Goal: Transaction & Acquisition: Purchase product/service

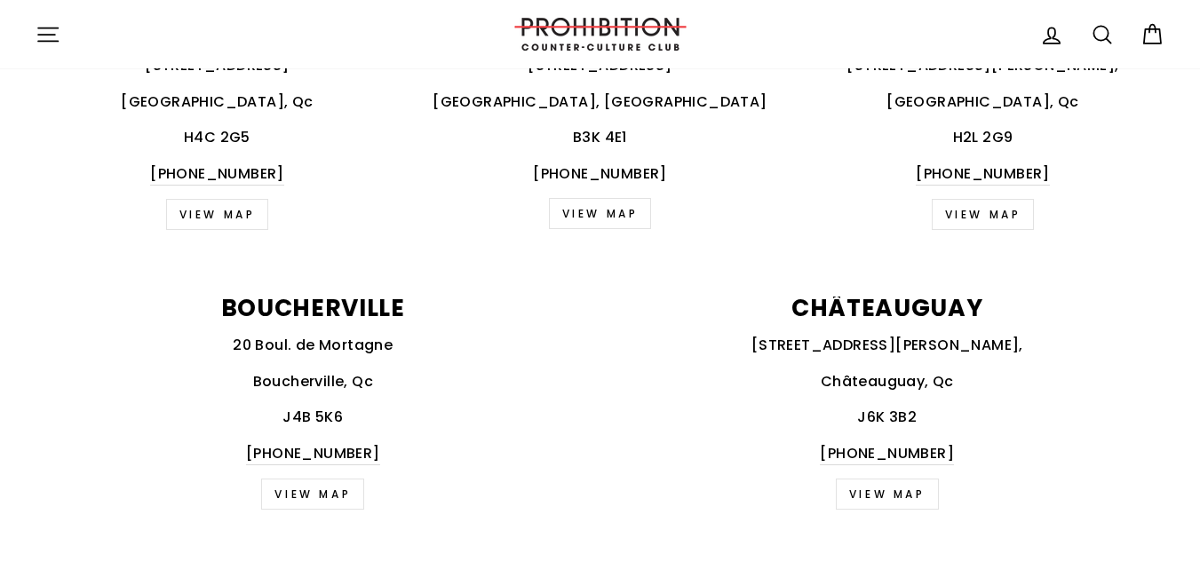
scroll to position [822, 0]
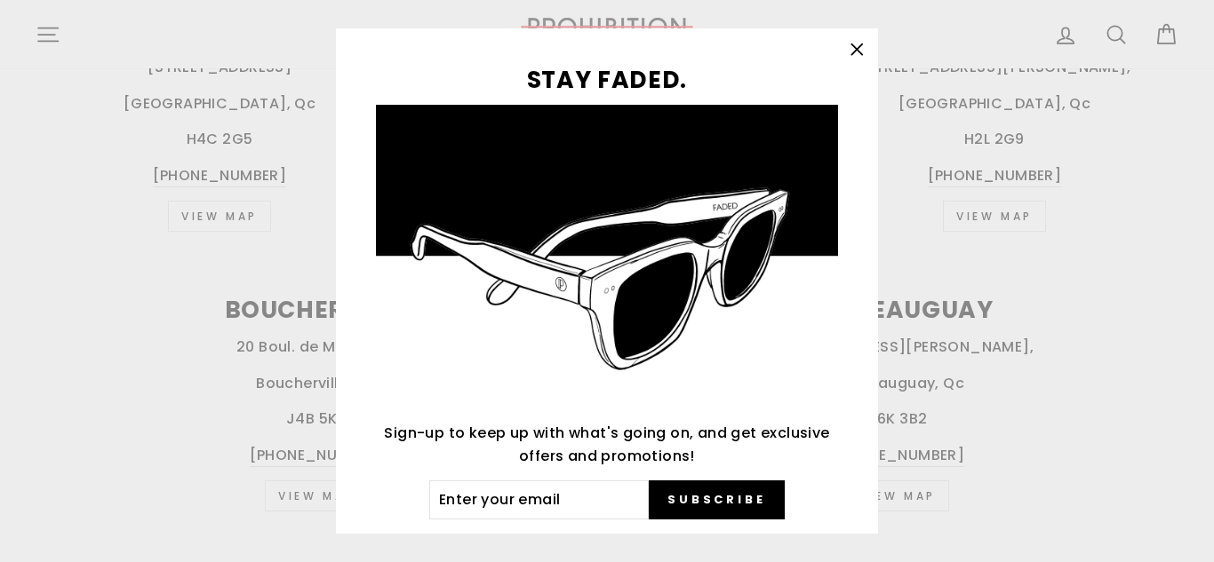
click at [865, 41] on icon "button" at bounding box center [856, 49] width 25 height 25
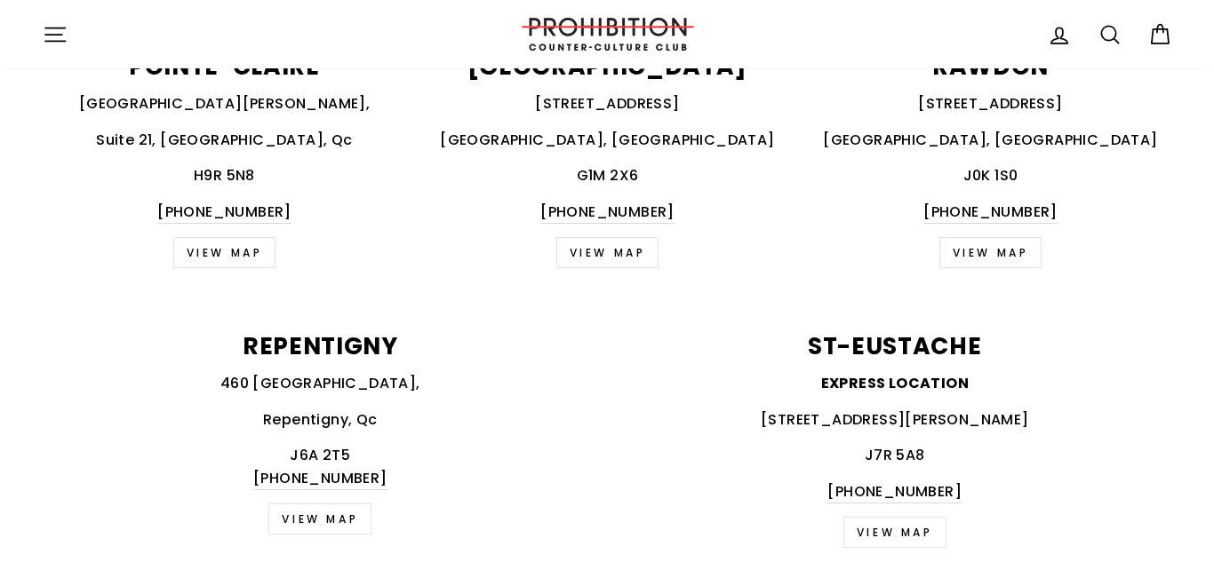
scroll to position [2186, 0]
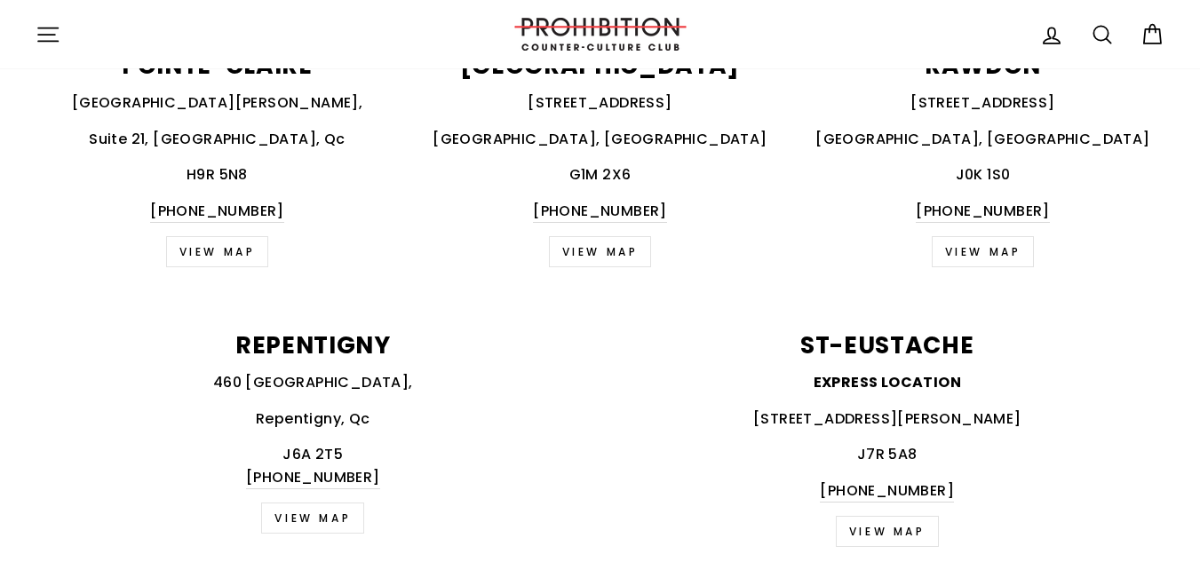
click at [59, 32] on icon "button" at bounding box center [48, 34] width 25 height 25
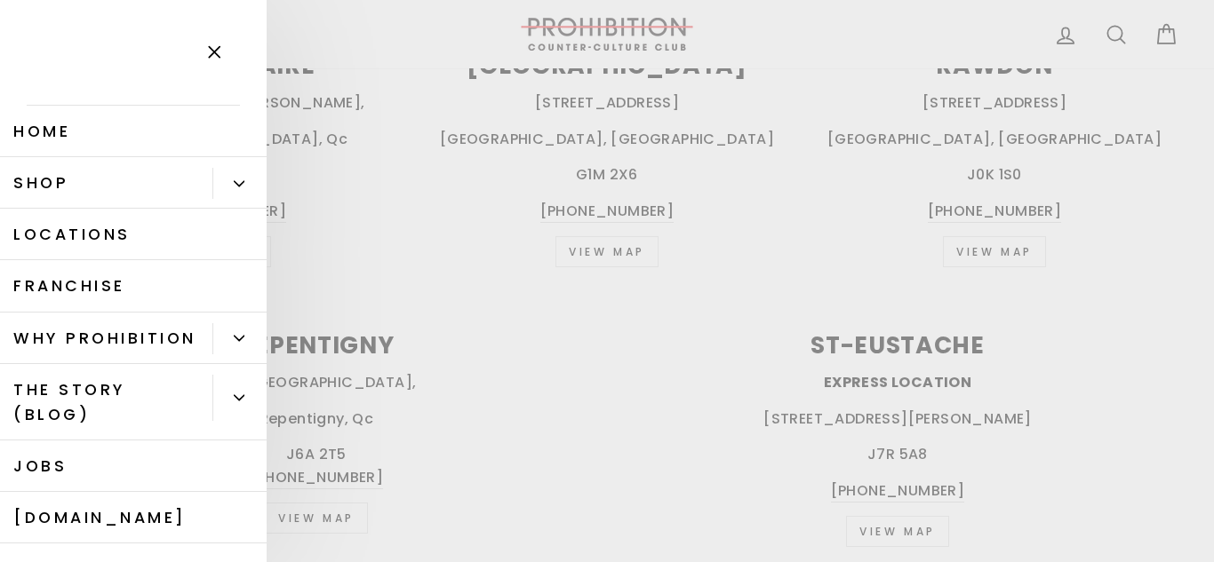
click at [234, 181] on button "Primary" at bounding box center [239, 183] width 54 height 31
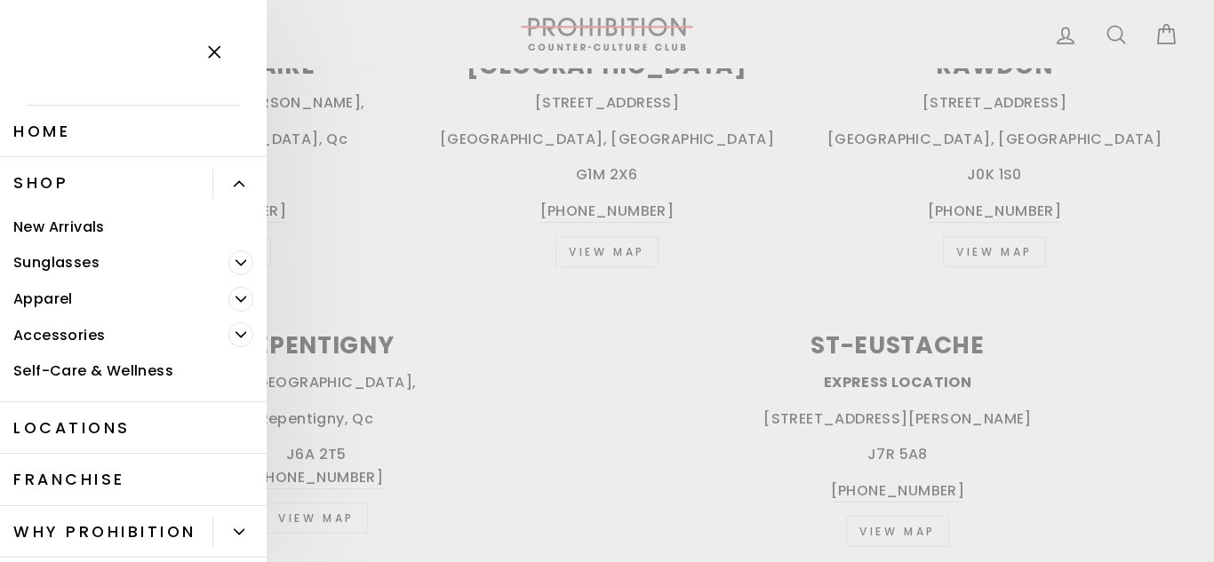
click at [125, 329] on link "Accessories" at bounding box center [114, 335] width 228 height 36
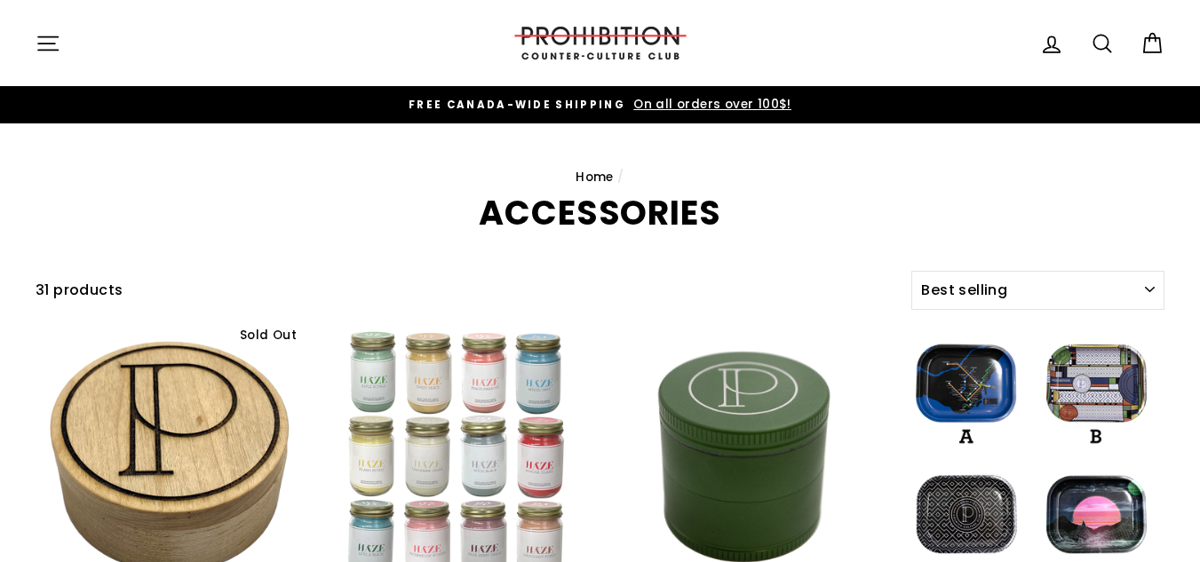
select select "best-selling"
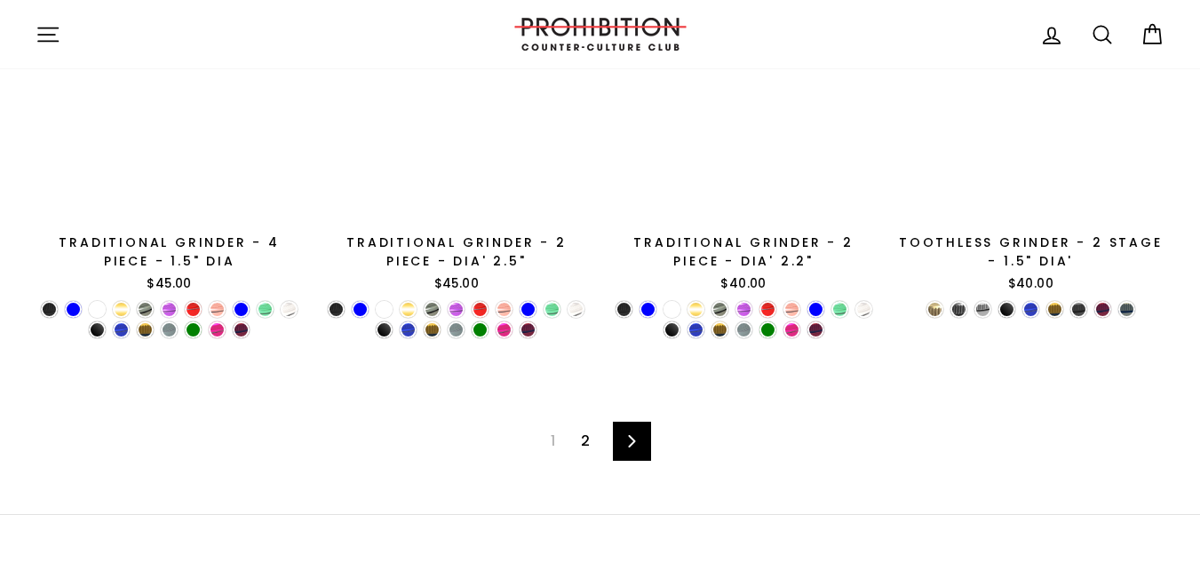
scroll to position [2751, 0]
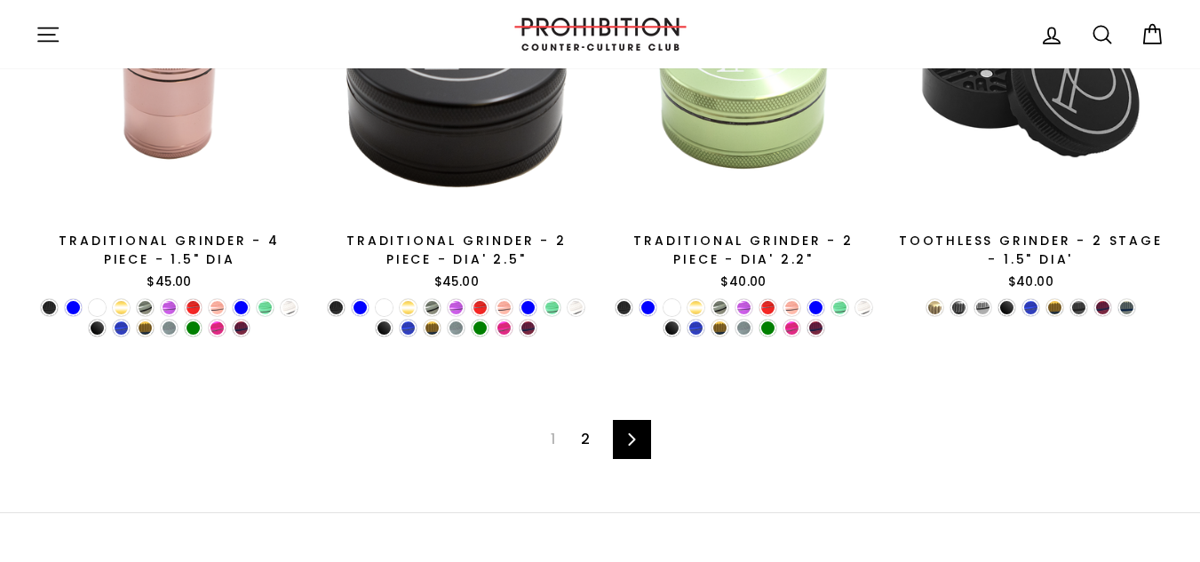
click at [556, 450] on span "1" at bounding box center [553, 440] width 26 height 28
click at [593, 449] on link "2" at bounding box center [585, 440] width 30 height 28
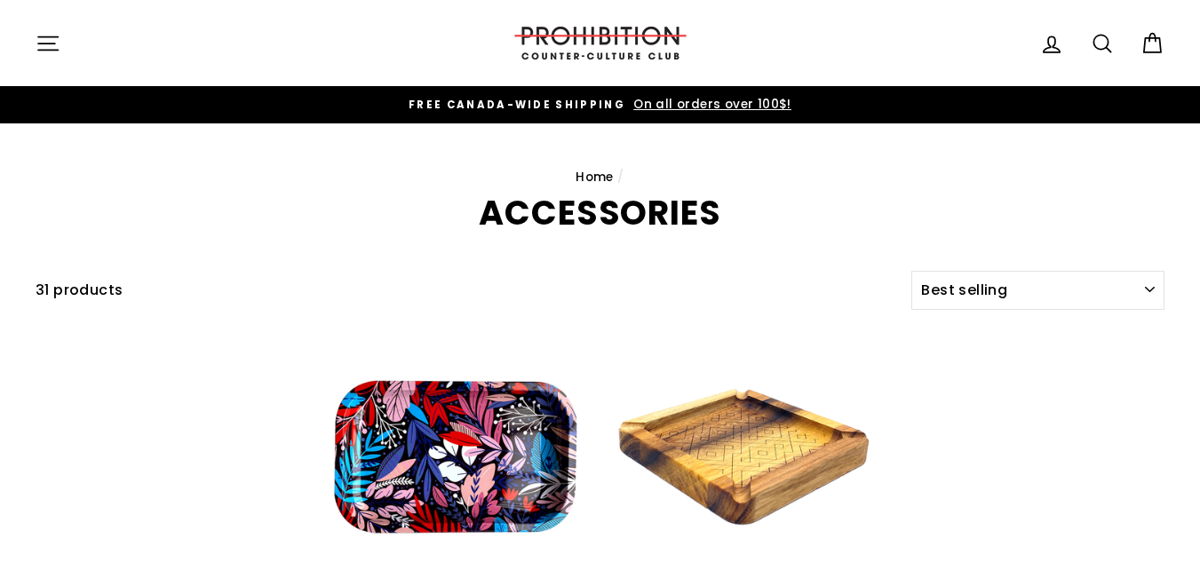
select select "best-selling"
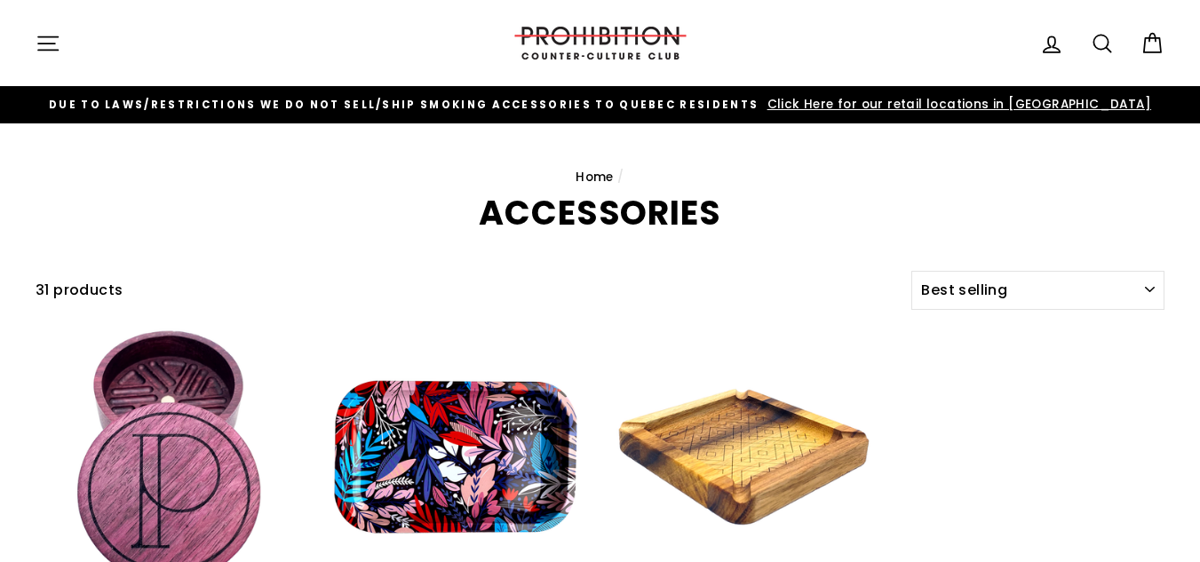
click at [1112, 46] on icon at bounding box center [1102, 43] width 25 height 25
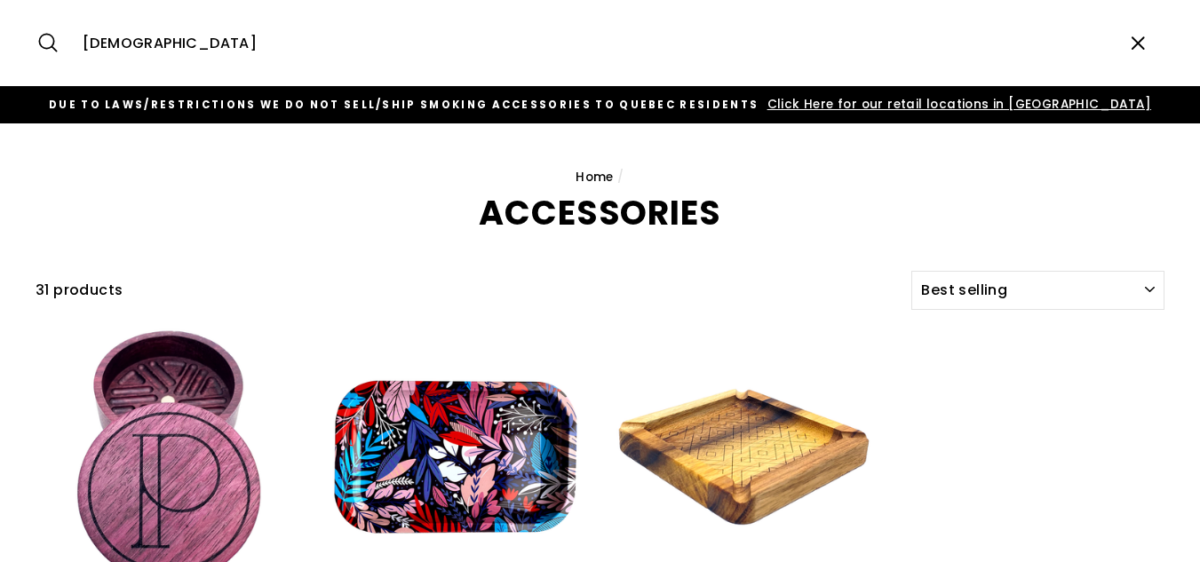
type input "pape"
click at [36, 13] on button "Search" at bounding box center [55, 43] width 38 height 60
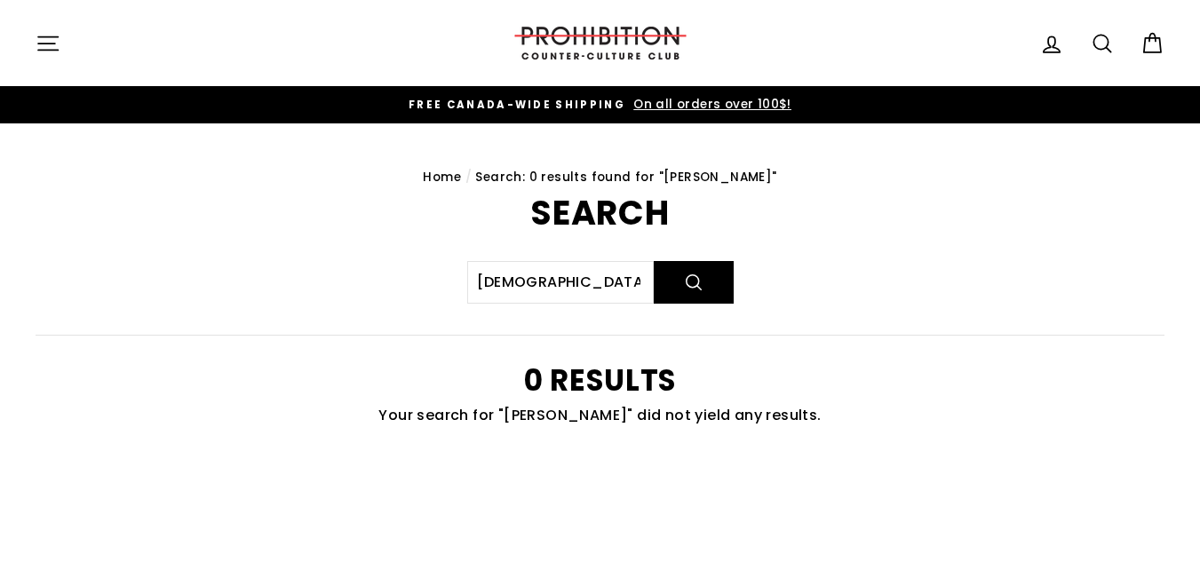
click at [49, 44] on icon "button" at bounding box center [48, 42] width 20 height 13
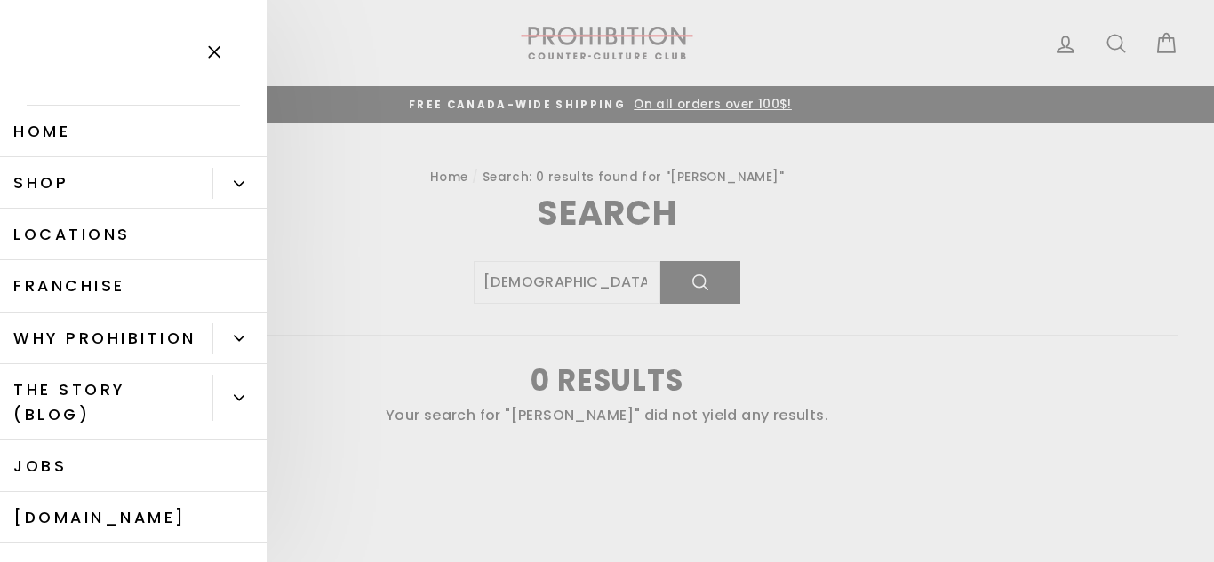
click at [240, 191] on button "Primary" at bounding box center [239, 183] width 54 height 31
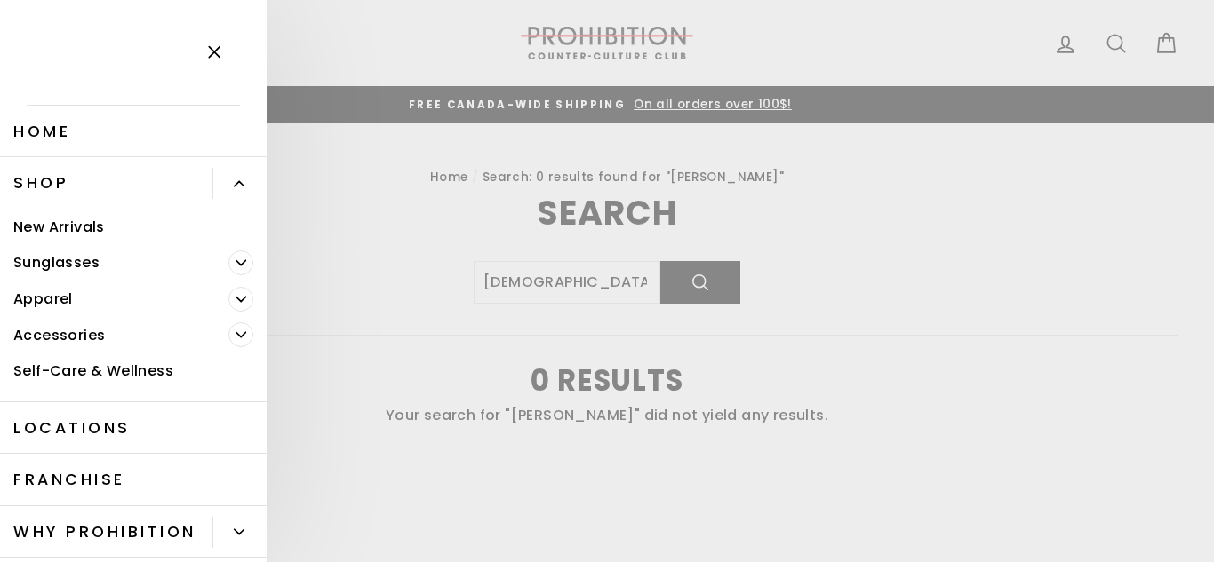
click at [235, 294] on icon "Primary" at bounding box center [240, 299] width 11 height 11
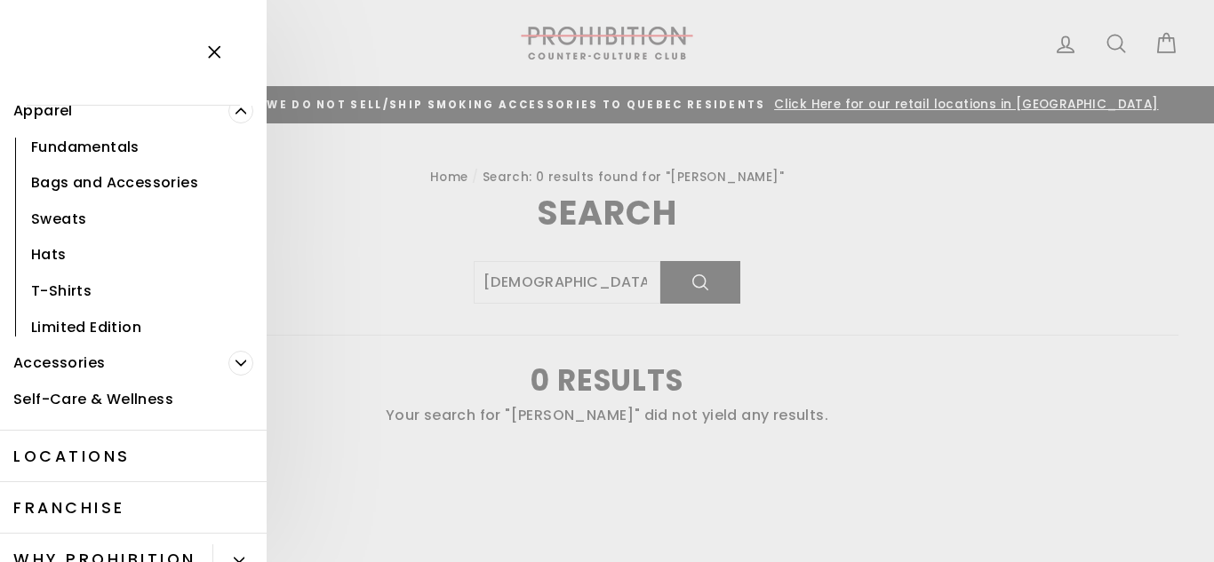
scroll to position [189, 0]
click at [235, 364] on icon "Primary" at bounding box center [240, 362] width 11 height 11
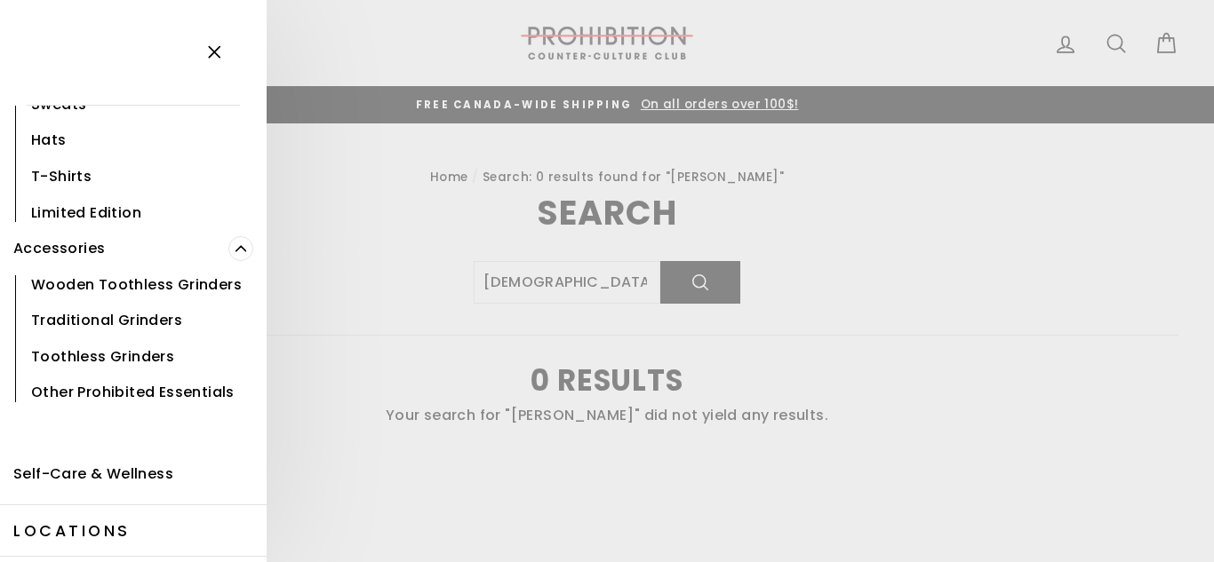
scroll to position [304, 0]
click at [112, 477] on link "Self-Care & Wellness" at bounding box center [133, 474] width 267 height 36
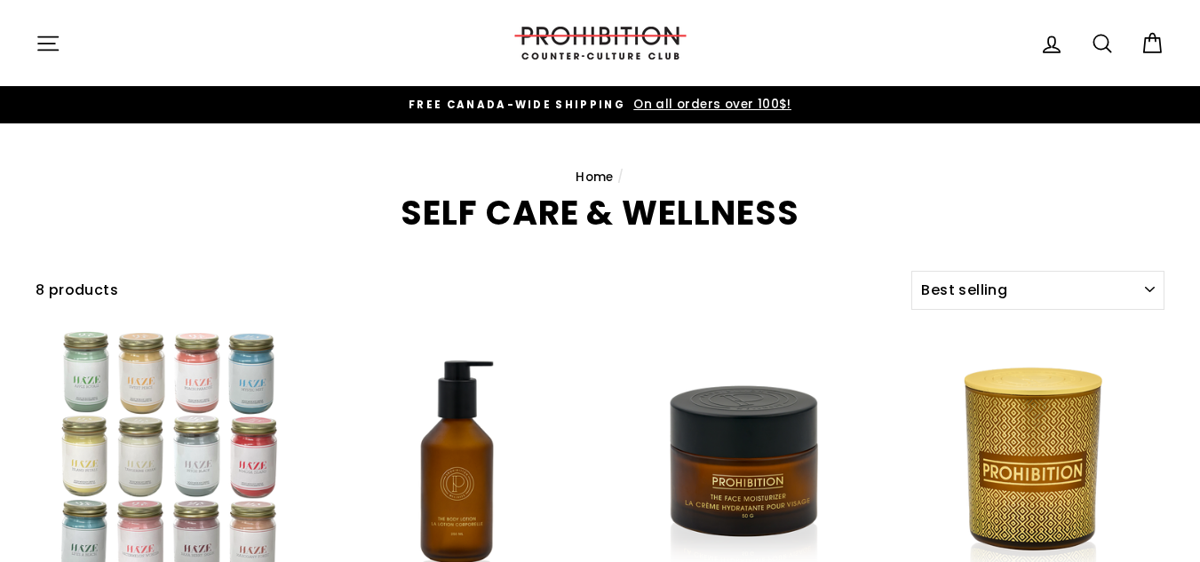
select select "best-selling"
click at [36, 53] on icon "button" at bounding box center [48, 43] width 25 height 25
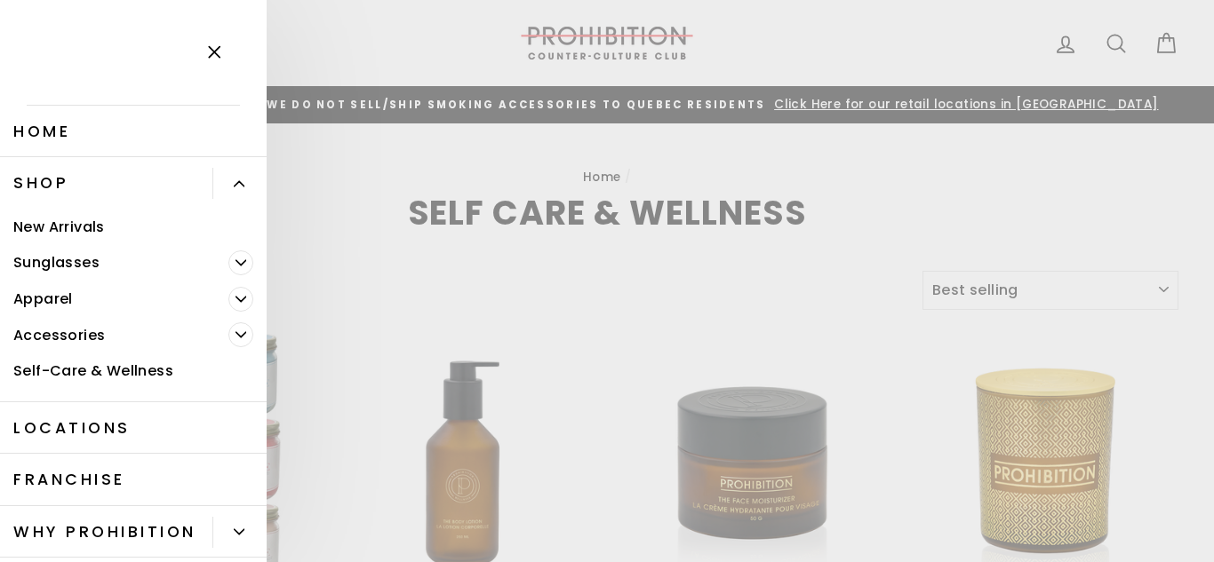
click at [52, 181] on link "Shop" at bounding box center [106, 183] width 212 height 52
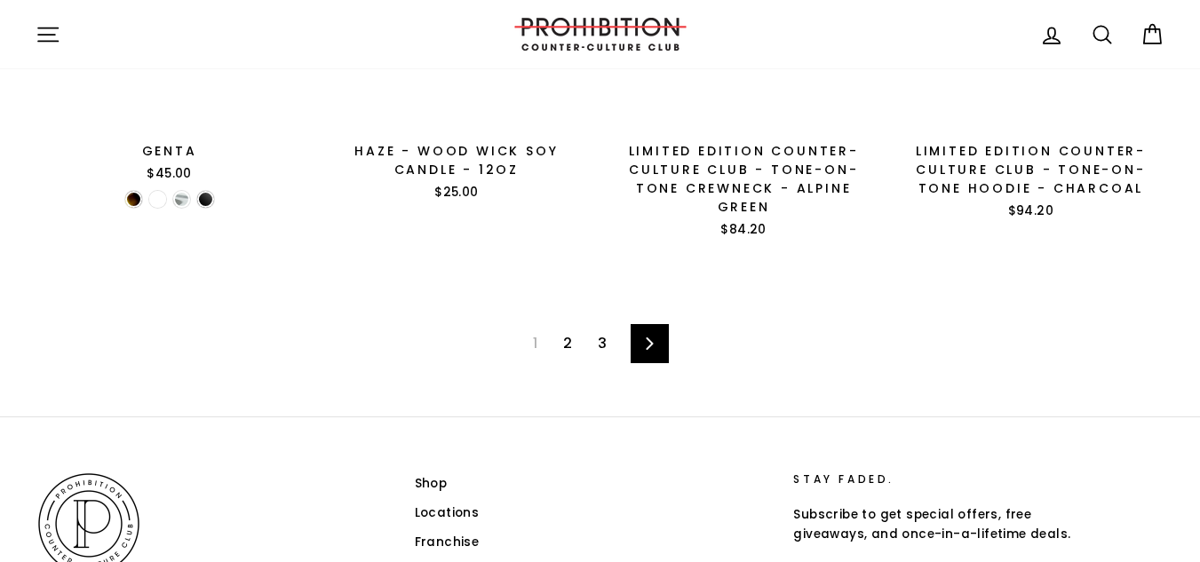
scroll to position [2789, 0]
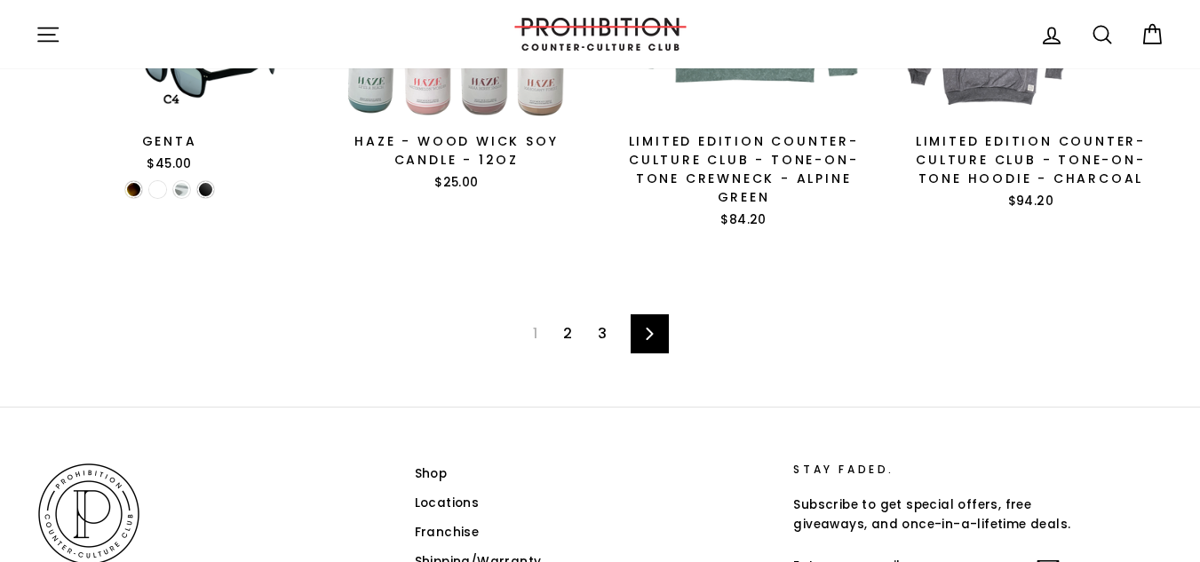
click at [641, 316] on link "Next" at bounding box center [650, 334] width 38 height 39
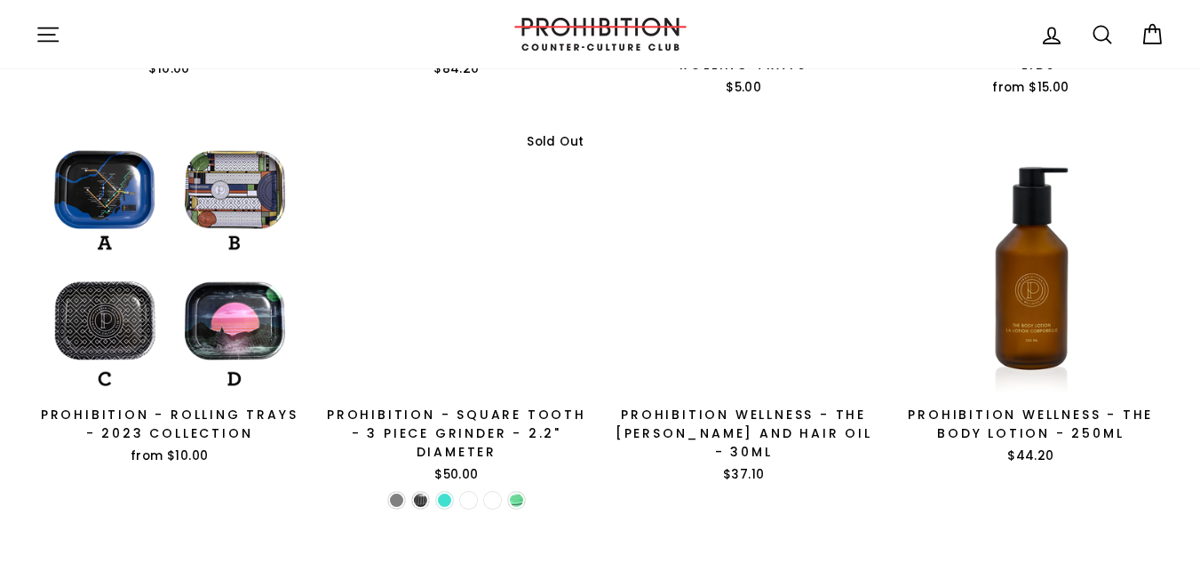
scroll to position [968, 0]
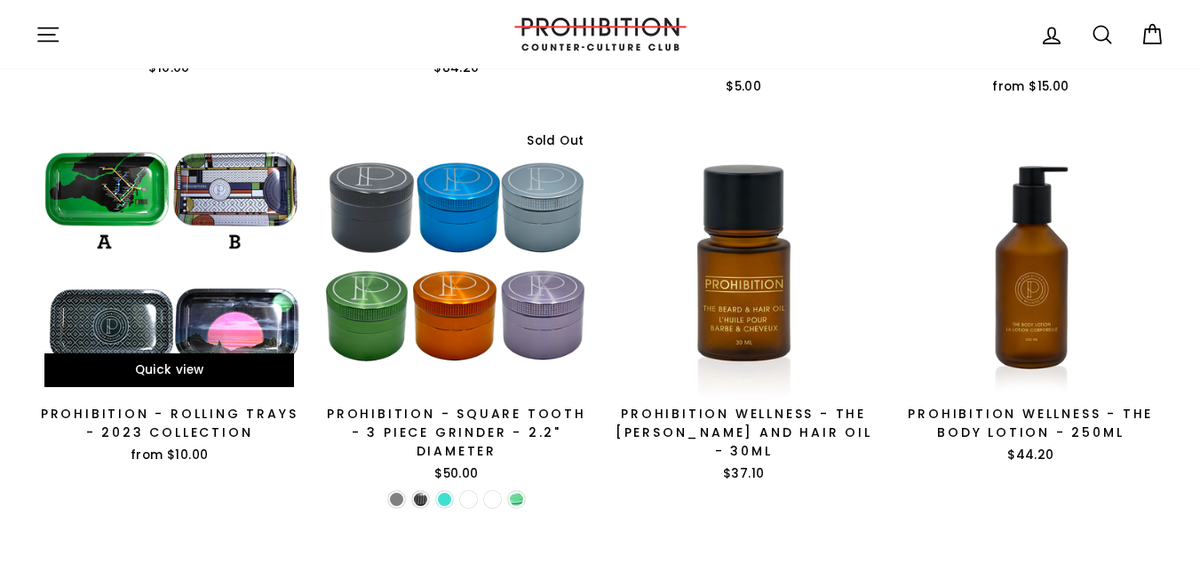
click at [111, 315] on div at bounding box center [169, 262] width 269 height 269
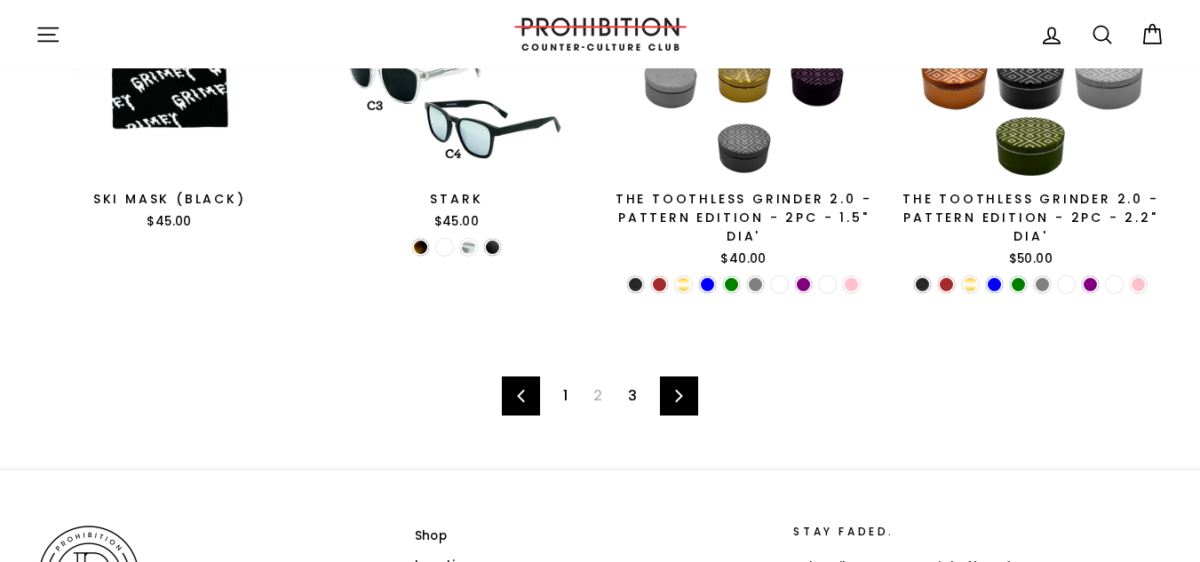
scroll to position [2723, 0]
click at [676, 389] on icon at bounding box center [679, 395] width 7 height 12
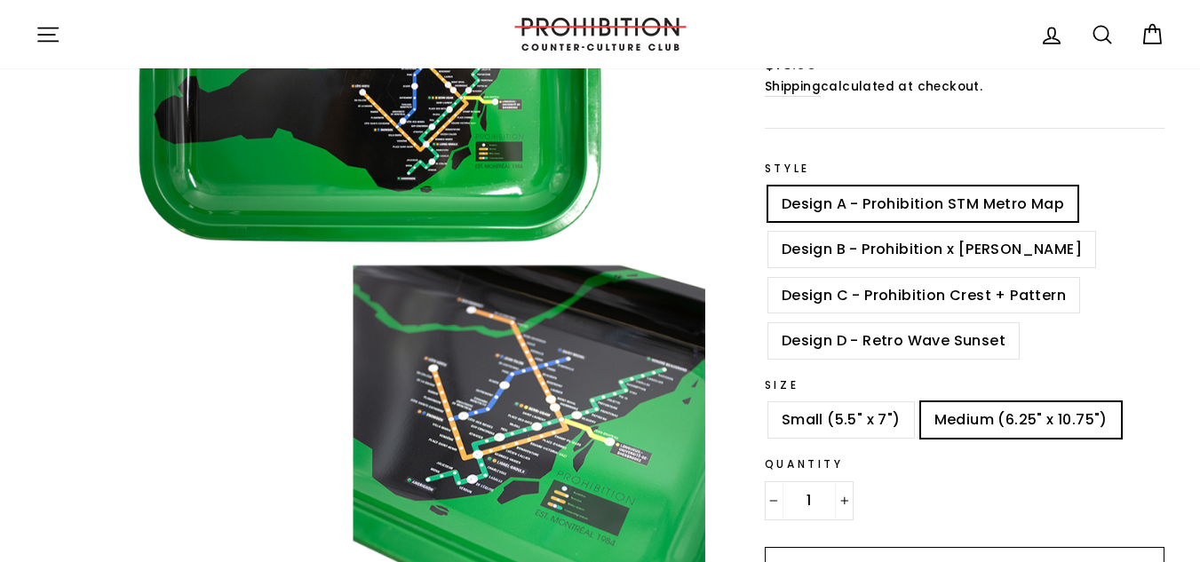
scroll to position [226, 0]
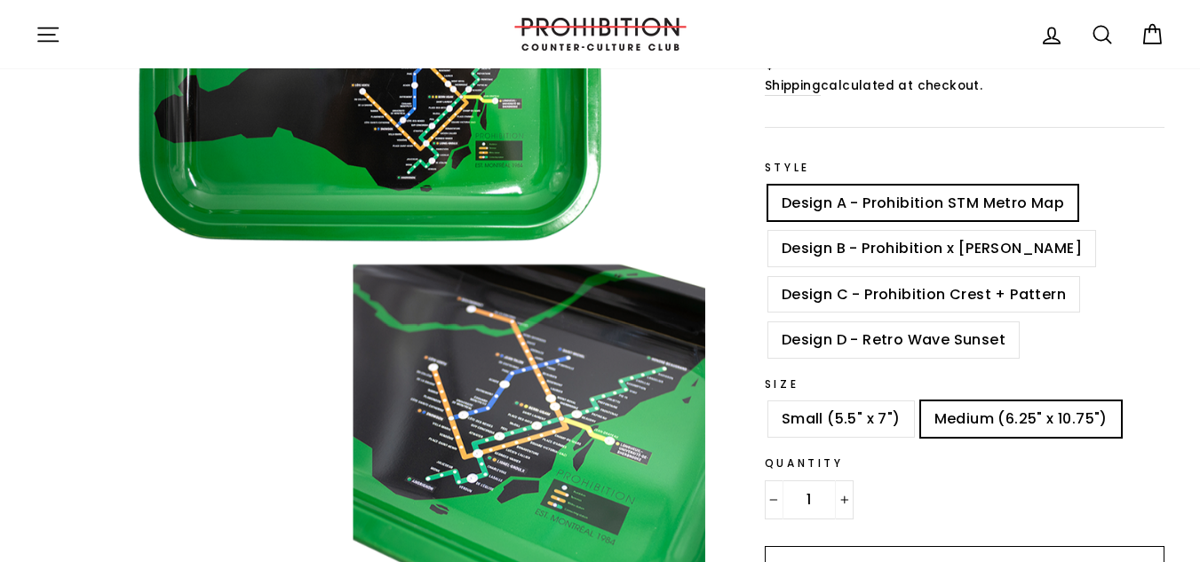
click at [848, 259] on label "Design B - Prohibition x [PERSON_NAME]" at bounding box center [931, 249] width 327 height 36
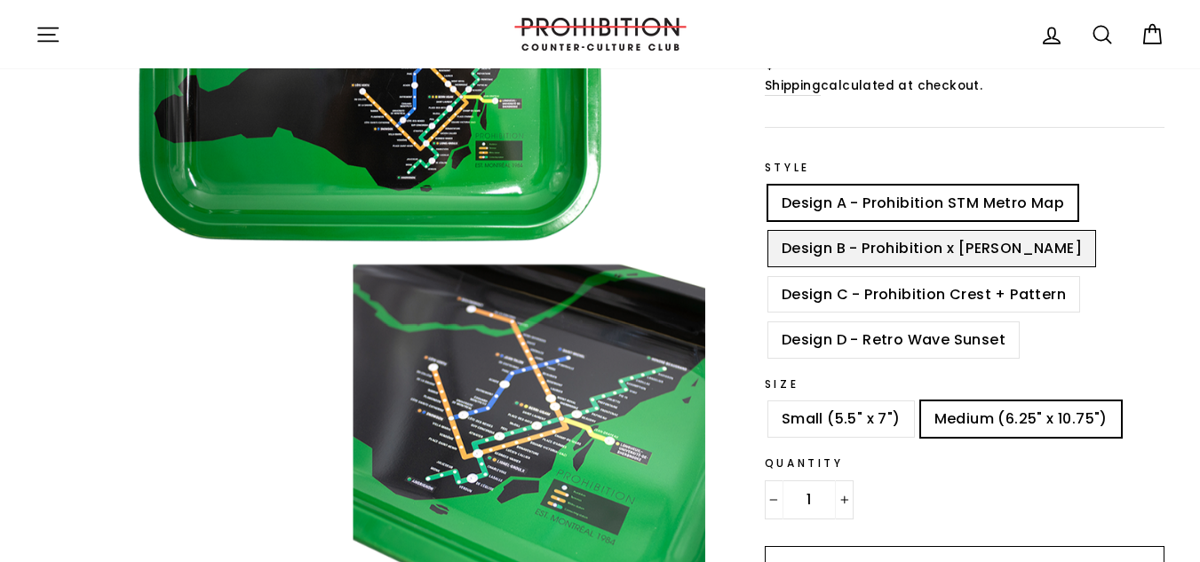
click at [766, 232] on input "Design B - Prohibition x [PERSON_NAME]" at bounding box center [765, 231] width 1 height 1
radio input "true"
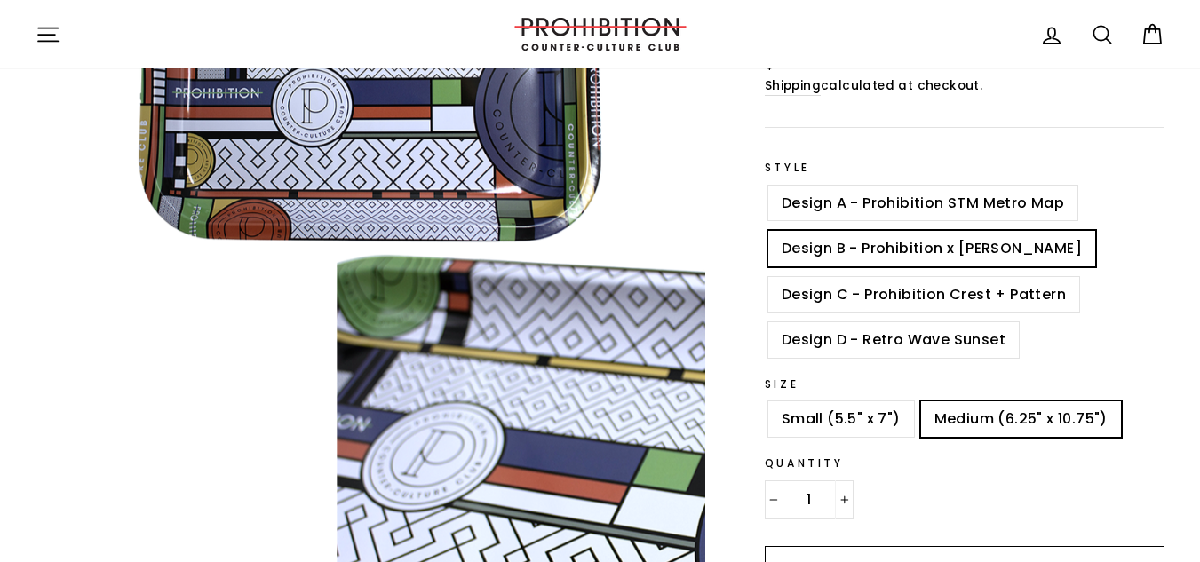
click at [842, 302] on label "Design C - Prohibition Crest + Pattern" at bounding box center [923, 295] width 311 height 36
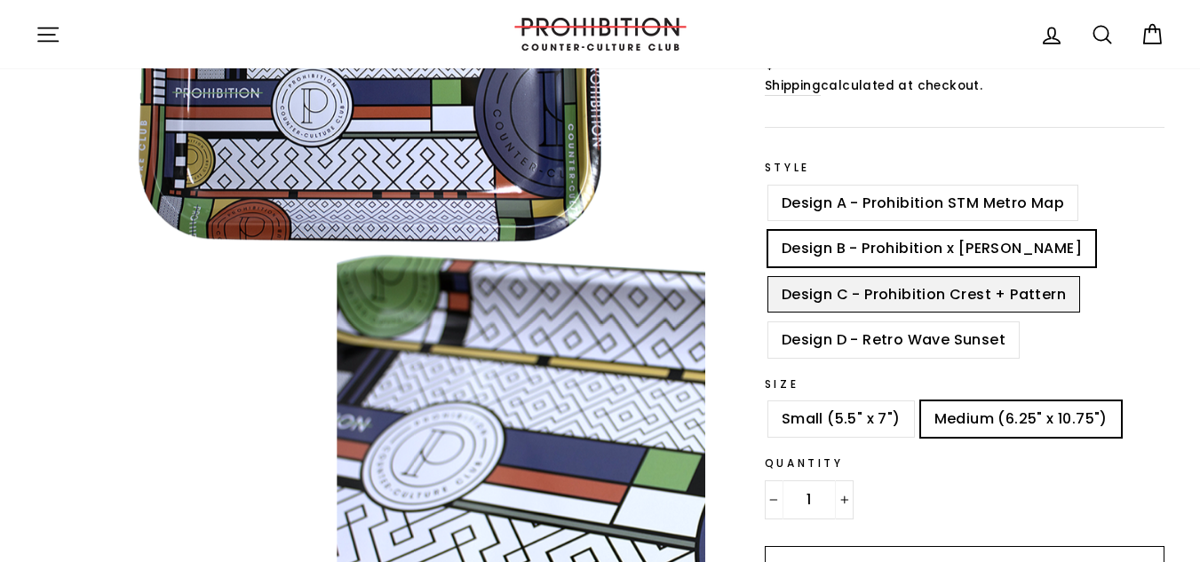
click at [766, 278] on input "Design C - Prohibition Crest + Pattern" at bounding box center [765, 277] width 1 height 1
radio input "true"
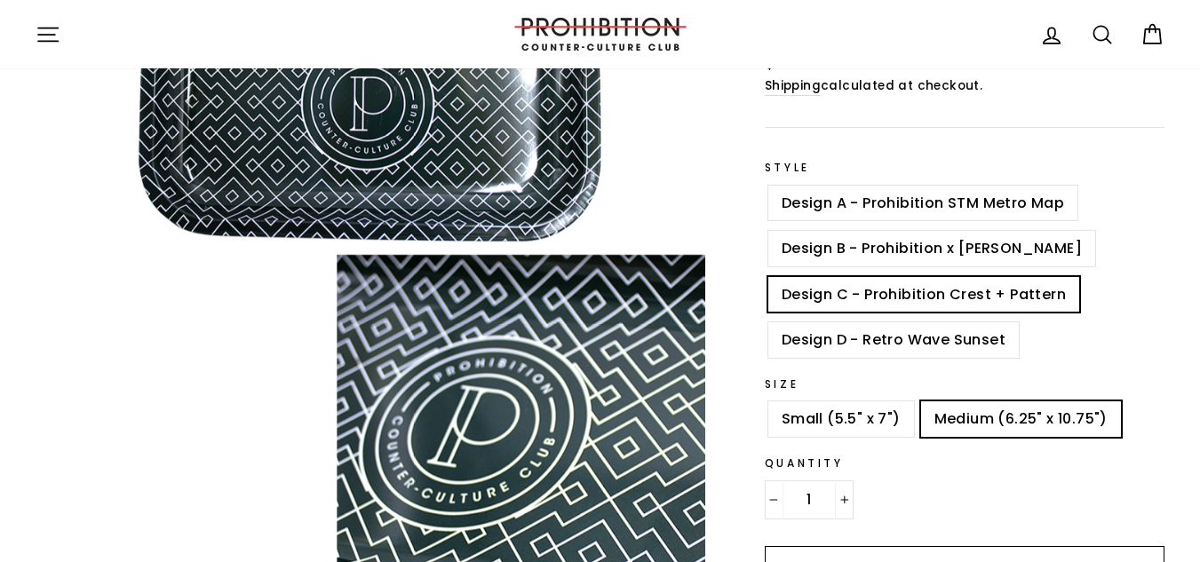
click at [827, 333] on label "Design D - Retro Wave Sunset" at bounding box center [893, 340] width 251 height 36
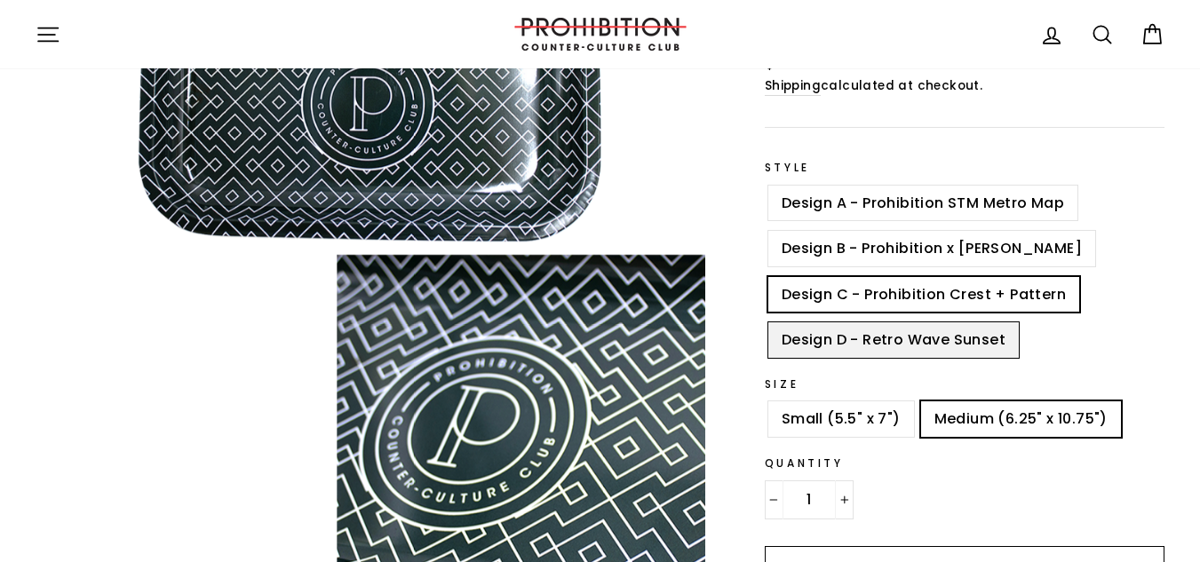
click at [766, 323] on input "Design D - Retro Wave Sunset" at bounding box center [765, 322] width 1 height 1
radio input "true"
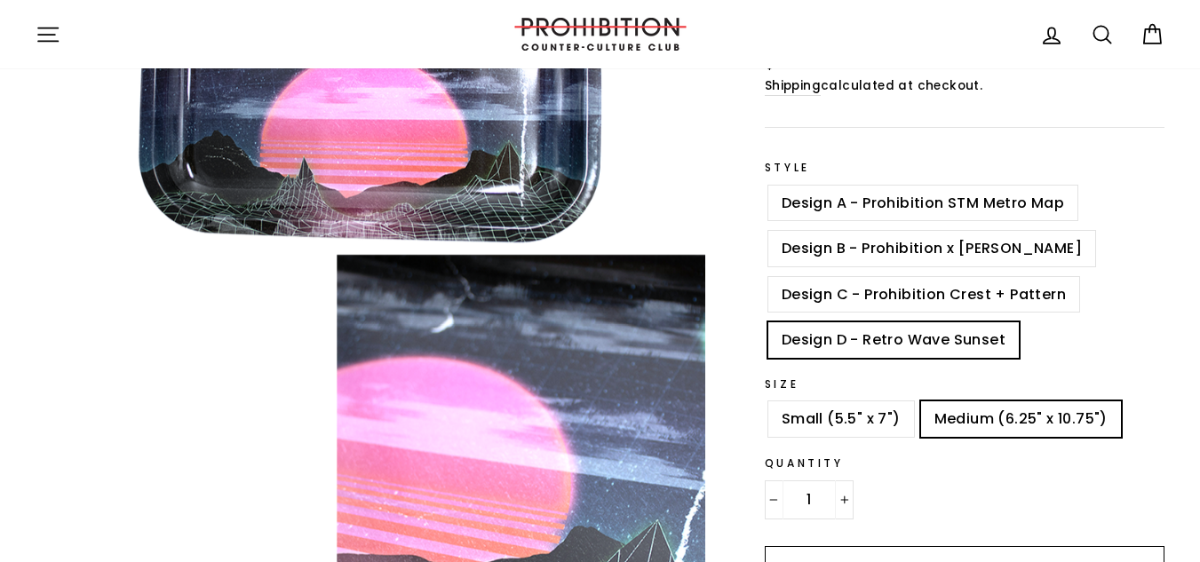
click at [843, 419] on label "Small (5.5" x 7")" at bounding box center [841, 420] width 146 height 36
click at [766, 402] on input "Small (5.5" x 7")" at bounding box center [765, 402] width 1 height 1
radio input "true"
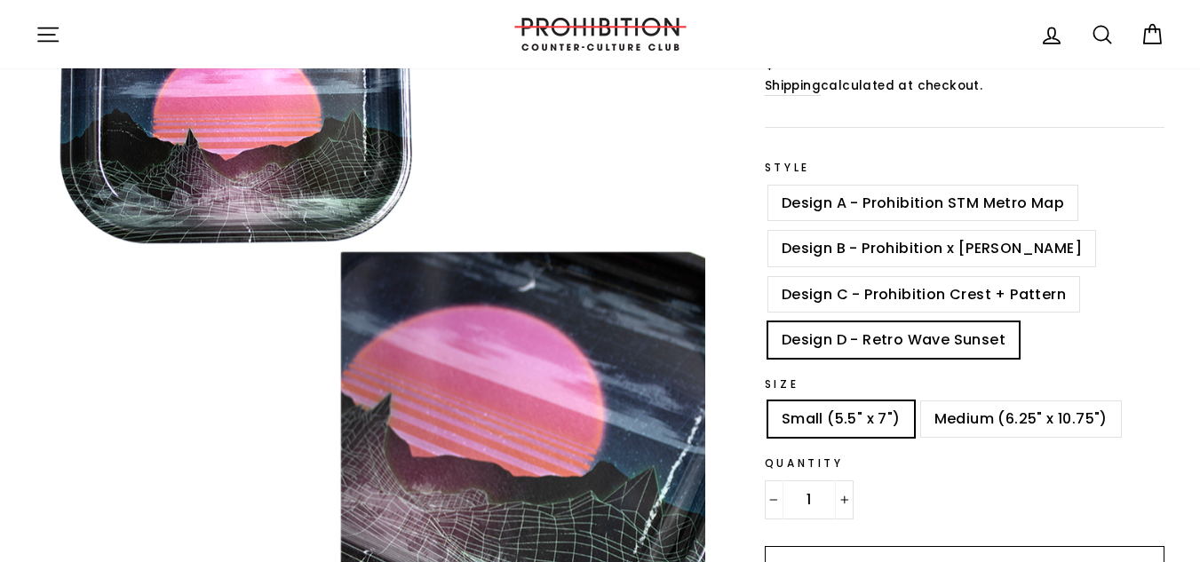
click at [867, 215] on label "Design A - Prohibition STM Metro Map" at bounding box center [922, 204] width 309 height 36
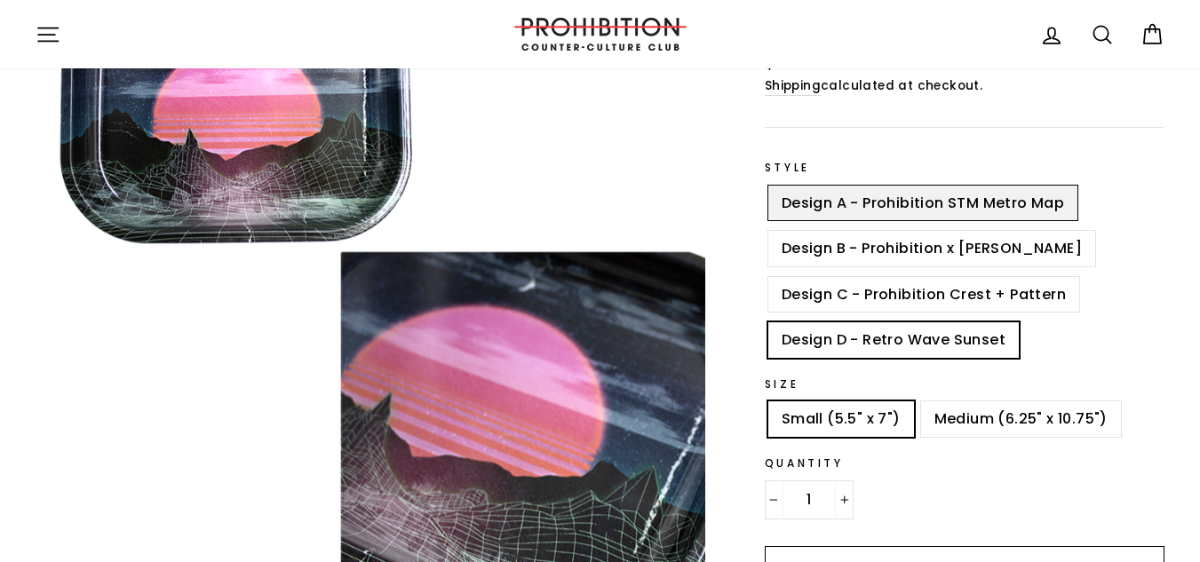
click at [766, 187] on input "Design A - Prohibition STM Metro Map" at bounding box center [765, 186] width 1 height 1
radio input "true"
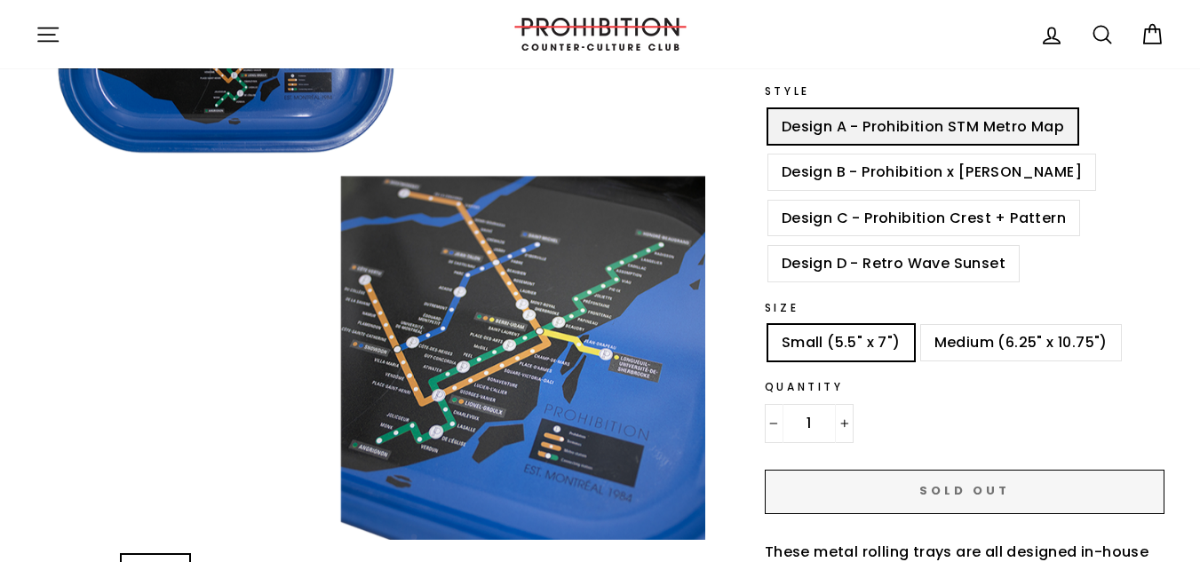
scroll to position [303, 0]
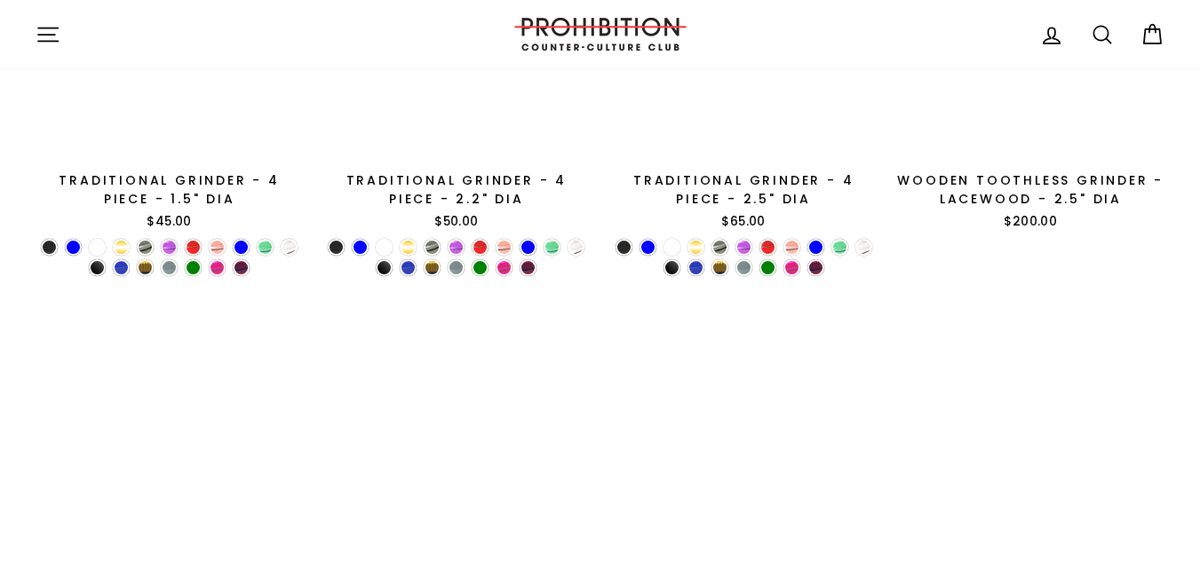
scroll to position [1834, 0]
